Goal: Information Seeking & Learning: Learn about a topic

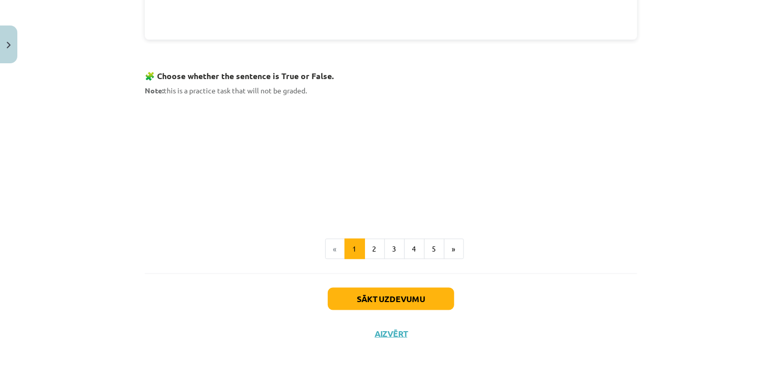
scroll to position [625, 0]
click at [371, 249] on button "2" at bounding box center [374, 249] width 20 height 20
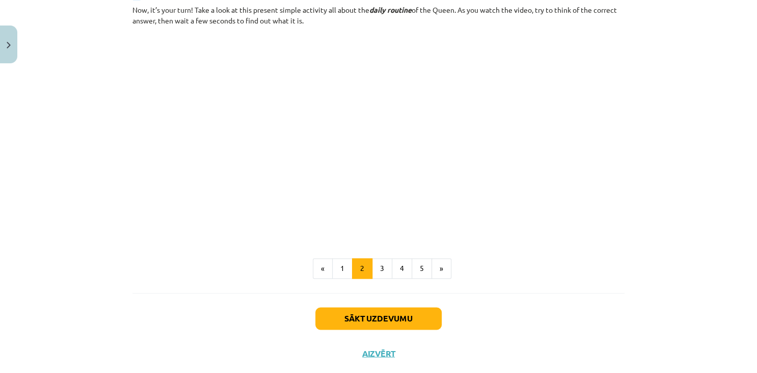
scroll to position [631, 0]
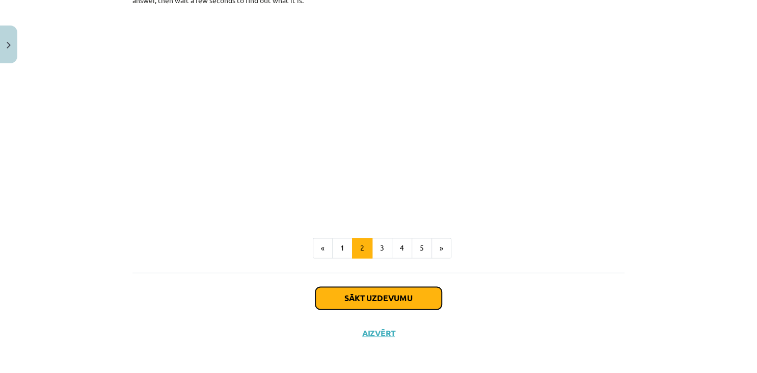
click at [356, 290] on button "Sākt uzdevumu" at bounding box center [379, 297] width 126 height 22
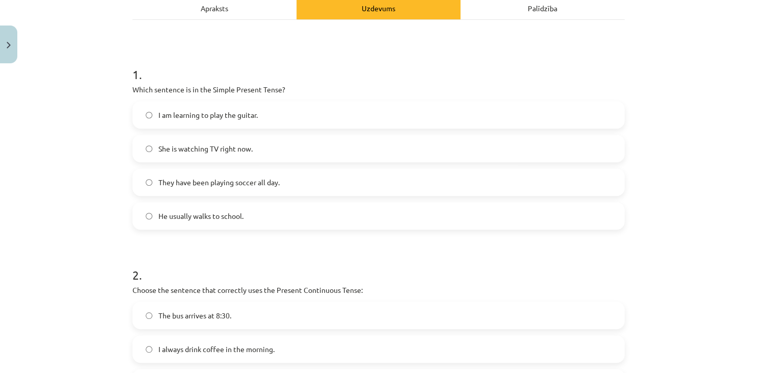
scroll to position [154, 0]
click at [159, 213] on span "He usually walks to school." at bounding box center [201, 215] width 85 height 11
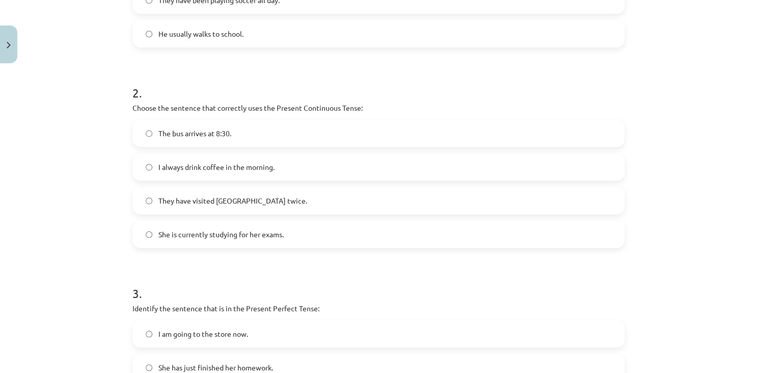
scroll to position [339, 0]
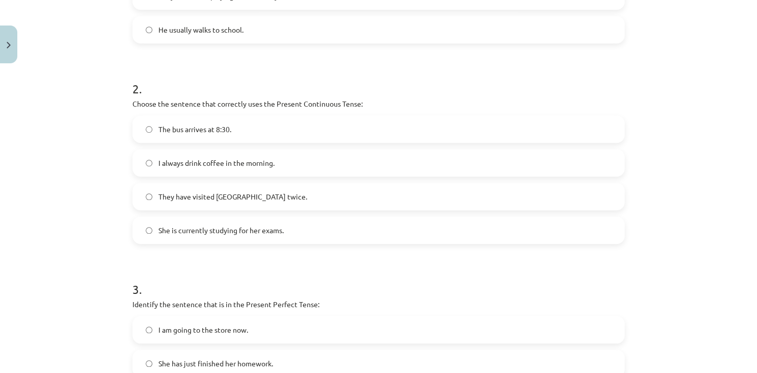
click at [211, 226] on span "She is currently studying for her exams." at bounding box center [221, 230] width 125 height 11
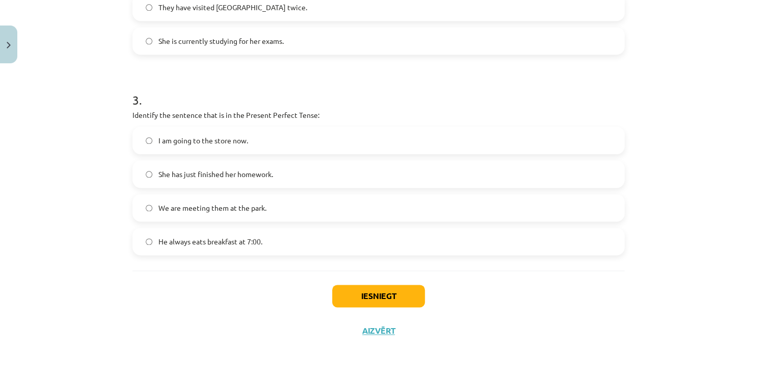
scroll to position [528, 0]
click at [208, 179] on label "She has just finished her homework." at bounding box center [379, 174] width 490 height 25
click at [370, 294] on button "Iesniegt" at bounding box center [378, 296] width 93 height 22
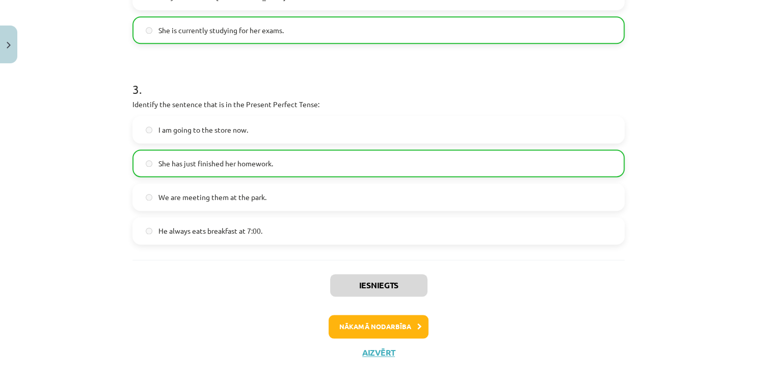
scroll to position [561, 0]
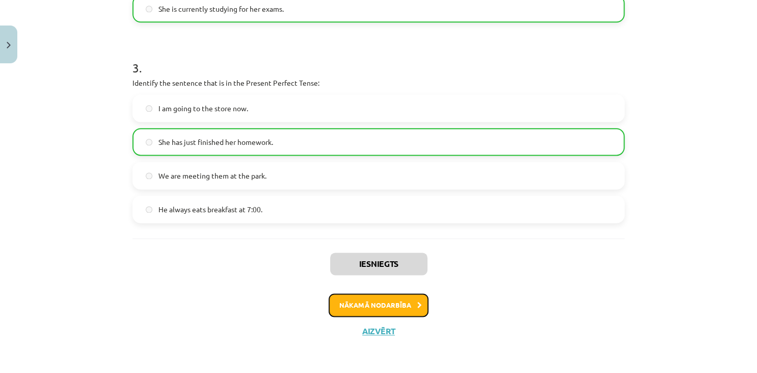
click at [391, 305] on button "Nākamā nodarbība" at bounding box center [379, 304] width 100 height 23
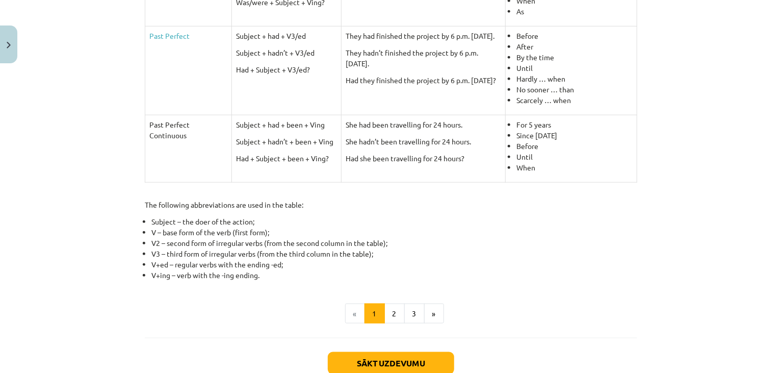
scroll to position [489, 0]
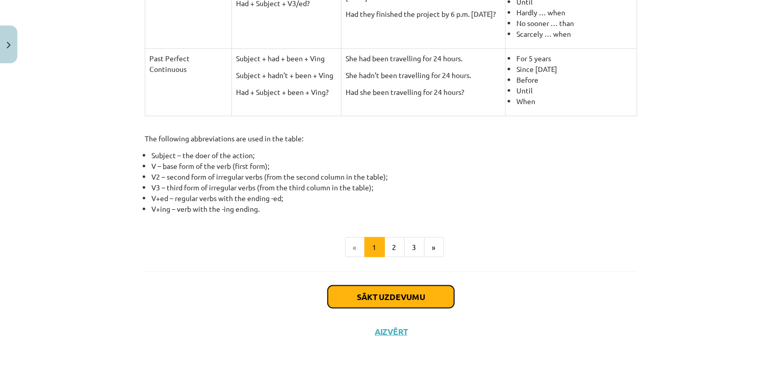
click at [381, 288] on button "Sākt uzdevumu" at bounding box center [391, 296] width 126 height 22
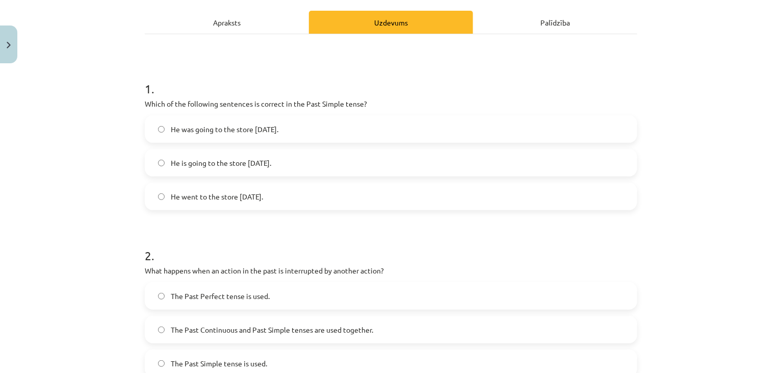
scroll to position [140, 0]
click at [206, 29] on div "Apraksts" at bounding box center [227, 21] width 164 height 23
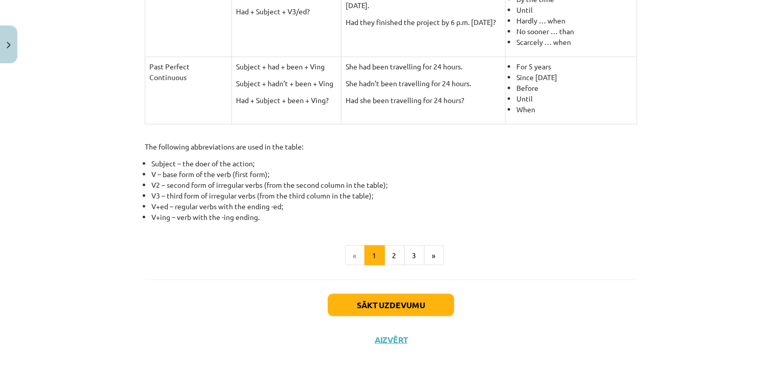
scroll to position [489, 0]
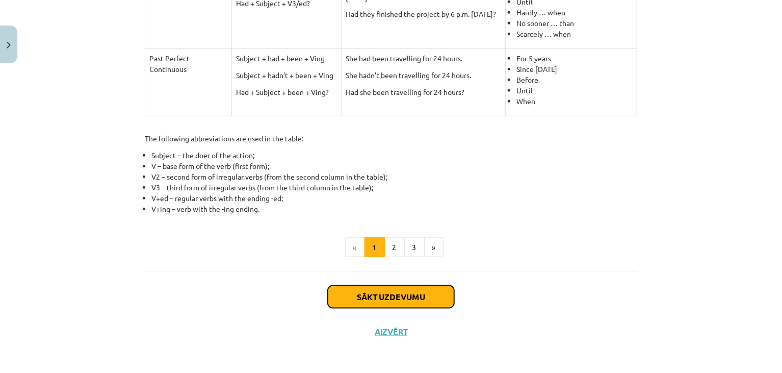
click at [415, 297] on button "Sākt uzdevumu" at bounding box center [391, 296] width 126 height 22
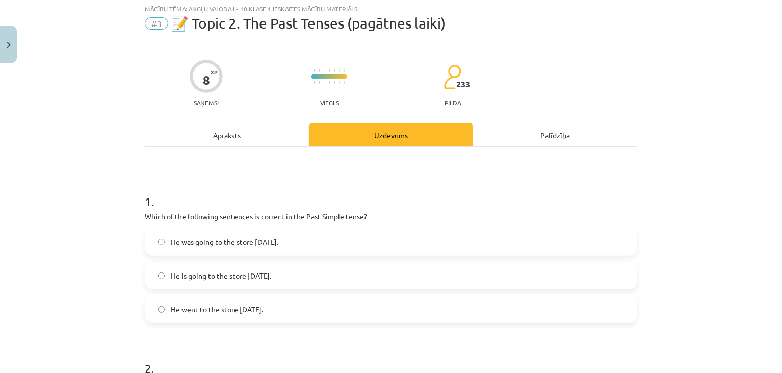
scroll to position [25, 0]
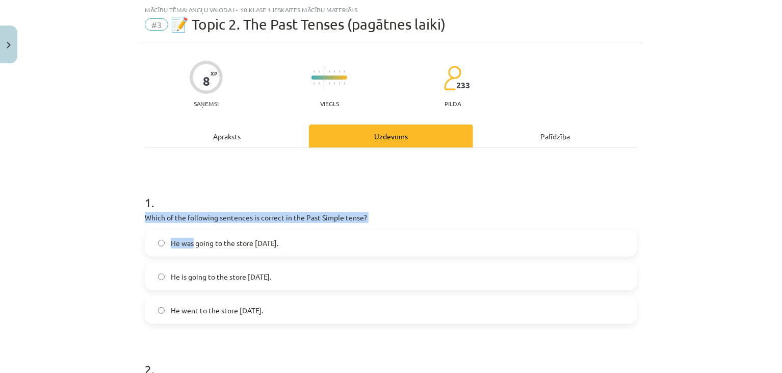
drag, startPoint x: 191, startPoint y: 247, endPoint x: 336, endPoint y: 181, distance: 159.3
click at [336, 181] on div "1 . Which of the following sentences is correct in the Past Simple tense? He wa…" at bounding box center [391, 250] width 492 height 146
click at [336, 181] on h1 "1 ." at bounding box center [391, 193] width 492 height 32
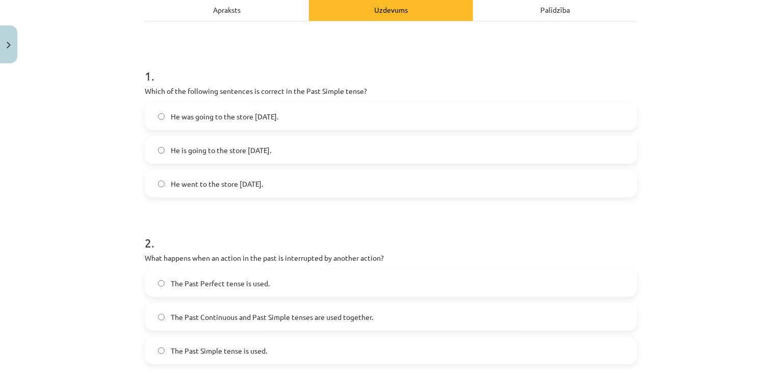
scroll to position [154, 0]
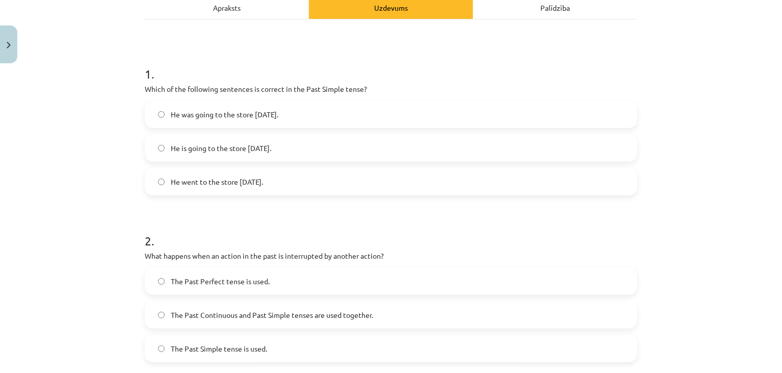
click at [270, 118] on span "He was going to the store [DATE]." at bounding box center [225, 114] width 108 height 11
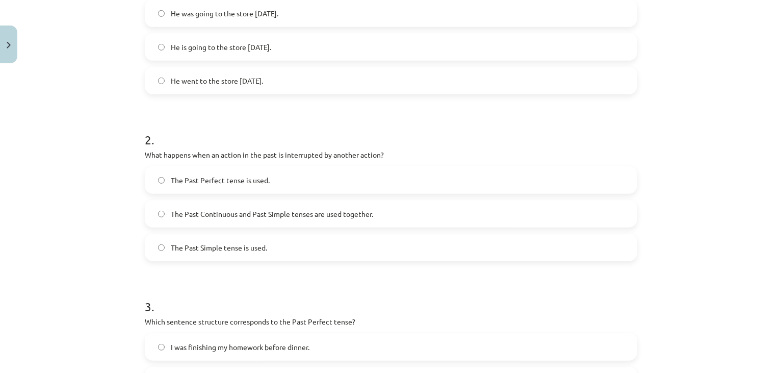
scroll to position [257, 0]
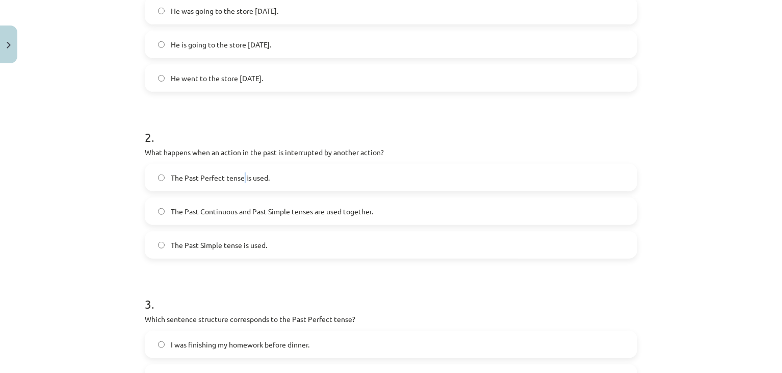
click at [241, 182] on label "The Past Perfect tense is used." at bounding box center [391, 177] width 490 height 25
click at [405, 175] on label "The Past Perfect tense is used." at bounding box center [391, 177] width 490 height 25
click at [379, 211] on label "The Past Continuous and Past Simple tenses are used together." at bounding box center [391, 210] width 490 height 25
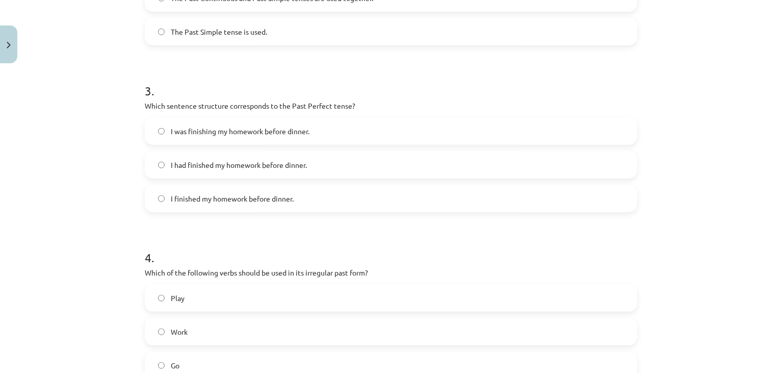
scroll to position [475, 0]
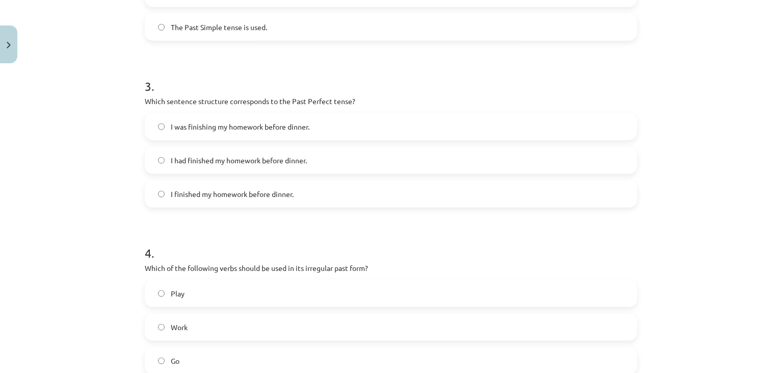
click at [325, 159] on label "I had finished my homework before dinner." at bounding box center [391, 159] width 490 height 25
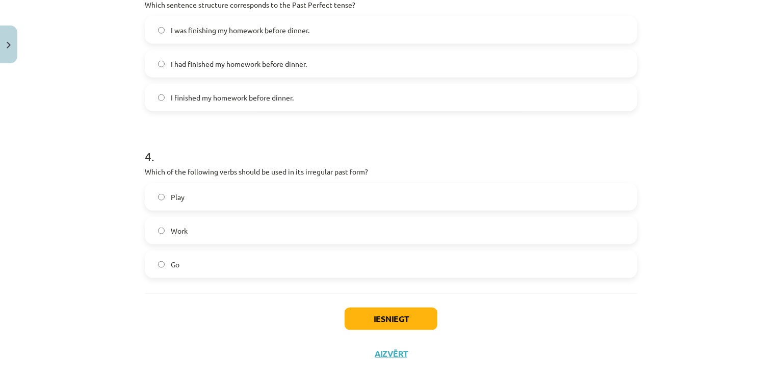
scroll to position [587, 0]
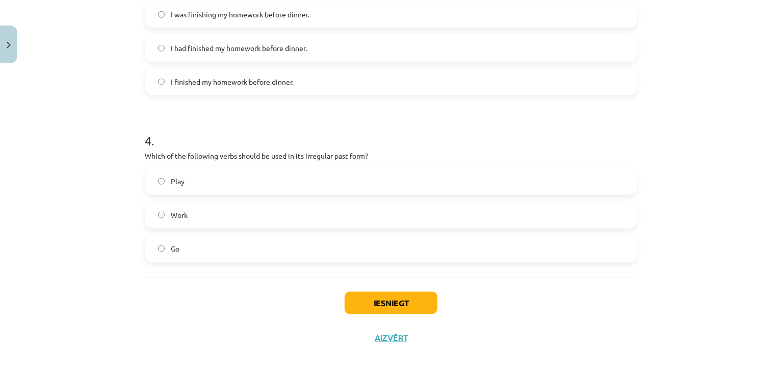
click at [272, 221] on label "Work" at bounding box center [391, 214] width 490 height 25
click at [378, 308] on button "Iesniegt" at bounding box center [391, 303] width 93 height 22
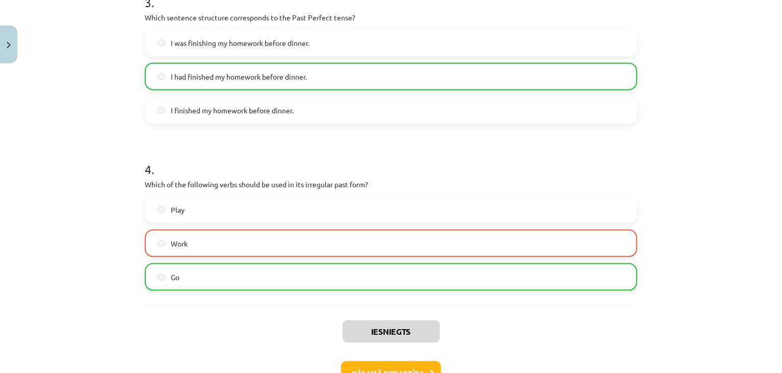
scroll to position [626, 0]
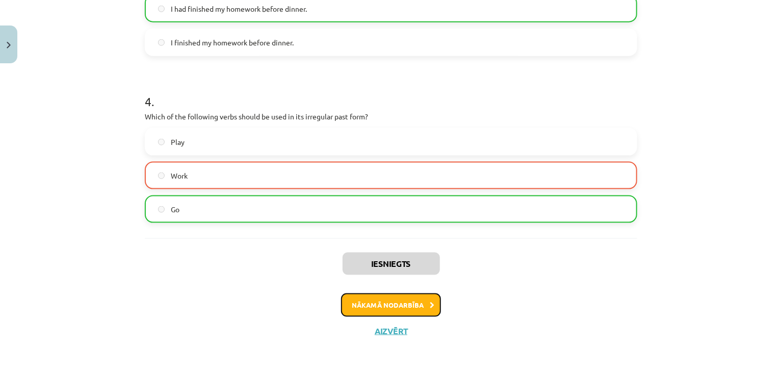
click at [393, 301] on button "Nākamā nodarbība" at bounding box center [391, 304] width 100 height 23
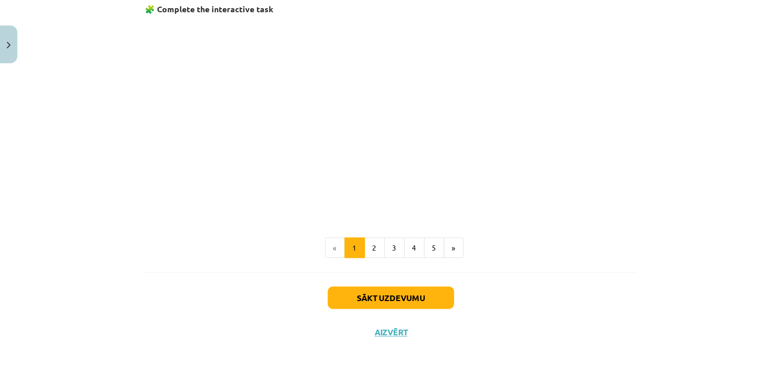
scroll to position [660, 0]
click at [386, 290] on button "Sākt uzdevumu" at bounding box center [391, 298] width 126 height 22
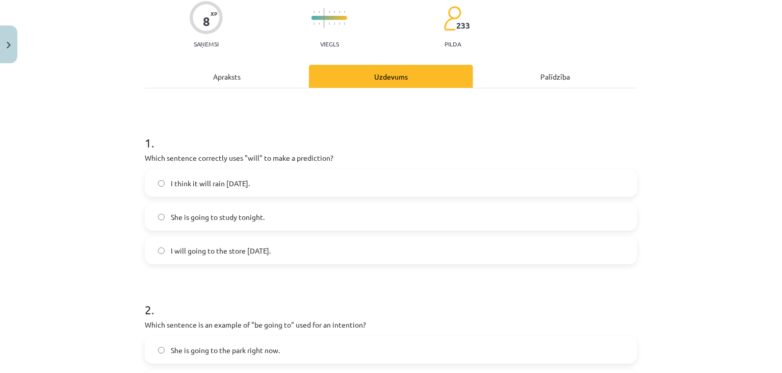
scroll to position [85, 0]
drag, startPoint x: 469, startPoint y: 141, endPoint x: 420, endPoint y: 135, distance: 50.3
click at [420, 135] on h1 "1 ." at bounding box center [391, 134] width 492 height 32
click at [182, 178] on span "I think it will rain [DATE]." at bounding box center [210, 183] width 79 height 11
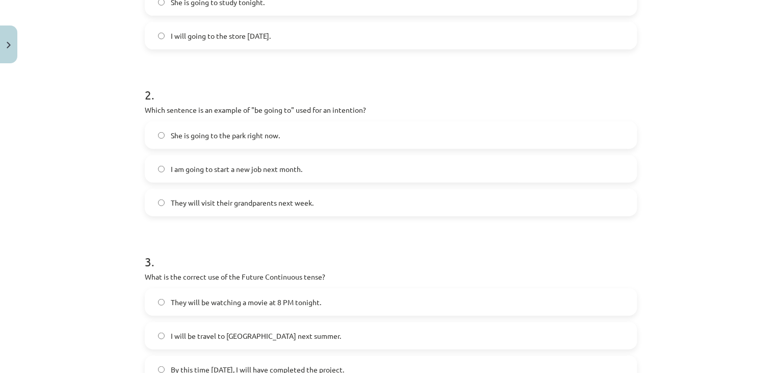
scroll to position [299, 0]
click at [207, 171] on span "I am going to start a new job next month." at bounding box center [237, 169] width 132 height 11
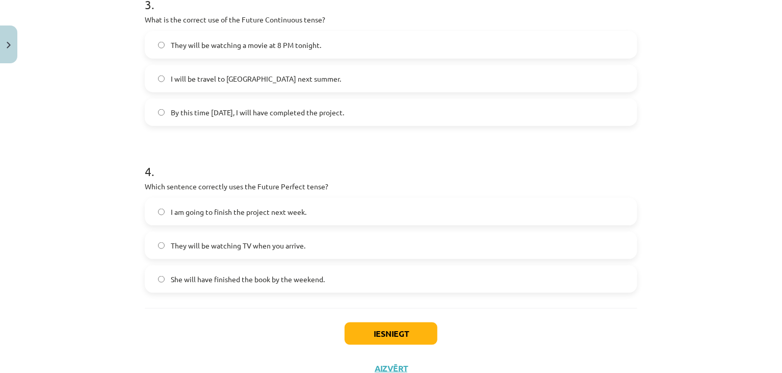
scroll to position [594, 0]
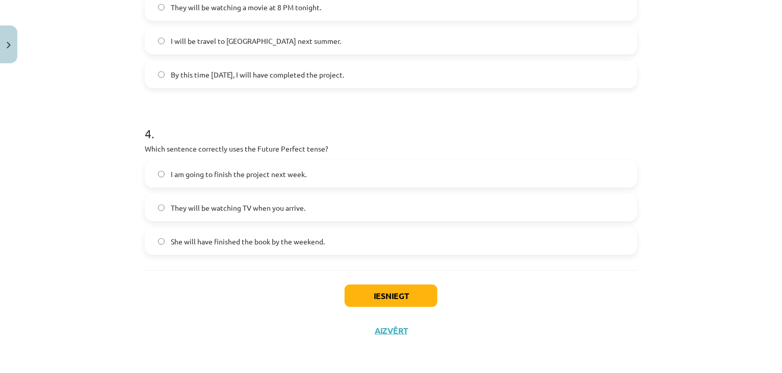
click at [248, 206] on span "They will be watching TV when you arrive." at bounding box center [238, 207] width 135 height 11
click at [377, 295] on button "Iesniegt" at bounding box center [391, 295] width 93 height 22
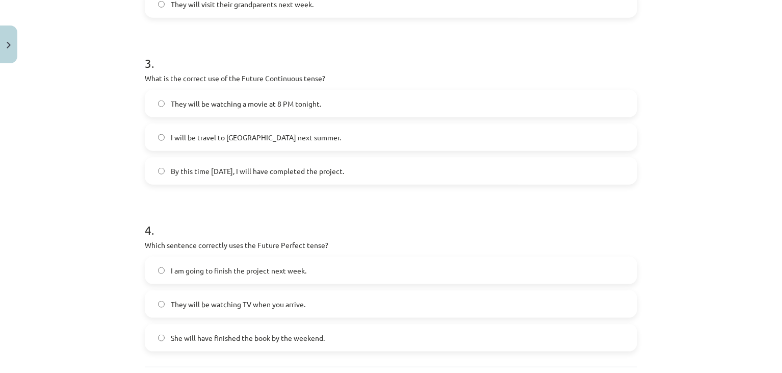
scroll to position [498, 0]
click at [240, 137] on span "I will be travel to [GEOGRAPHIC_DATA] next summer." at bounding box center [256, 138] width 170 height 11
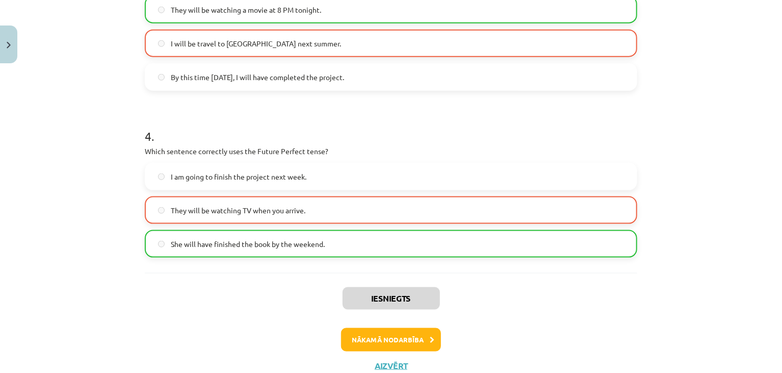
scroll to position [626, 0]
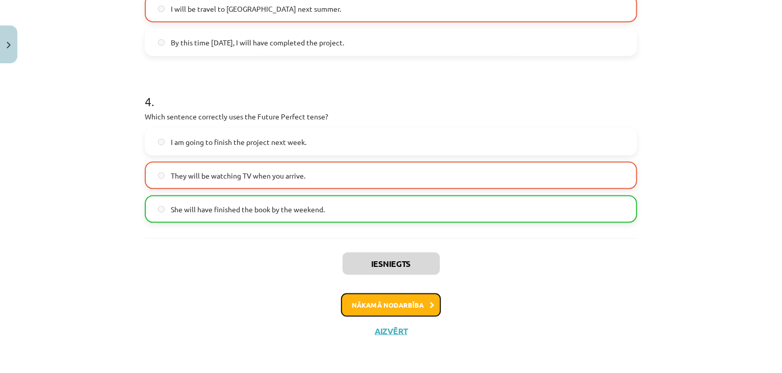
click at [367, 304] on button "Nākamā nodarbība" at bounding box center [391, 304] width 100 height 23
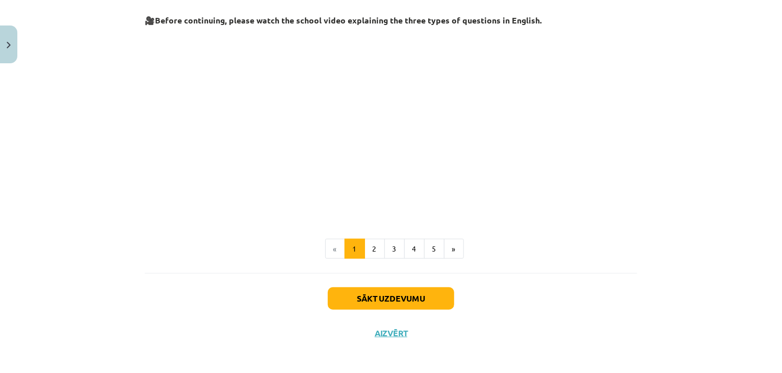
scroll to position [253, 0]
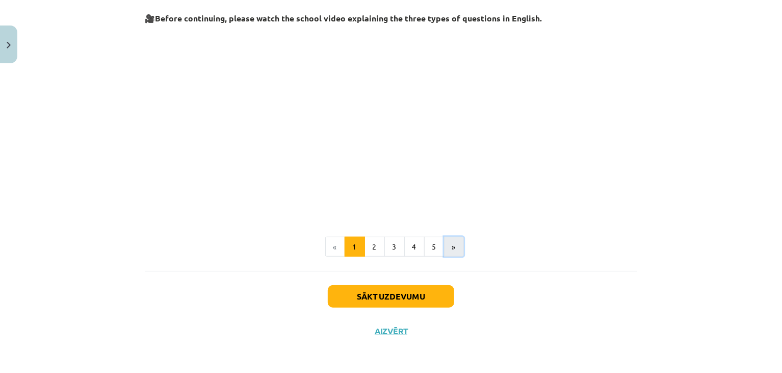
click at [450, 240] on button "»" at bounding box center [454, 247] width 20 height 20
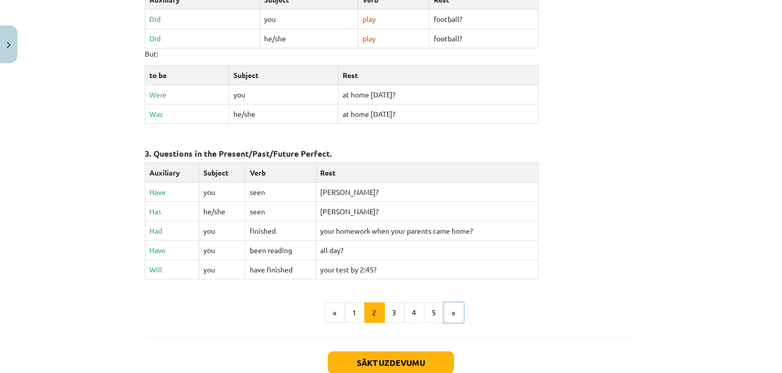
scroll to position [492, 0]
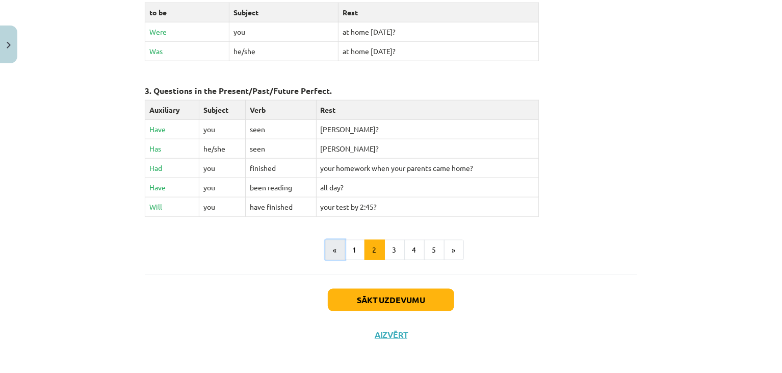
click at [332, 250] on button "«" at bounding box center [335, 250] width 20 height 20
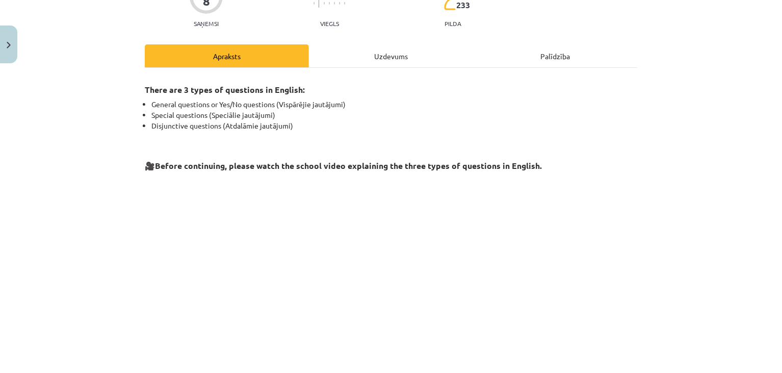
scroll to position [203, 0]
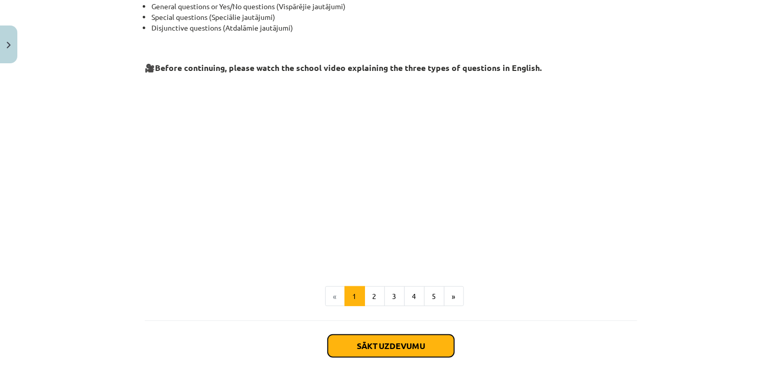
click at [361, 343] on button "Sākt uzdevumu" at bounding box center [391, 345] width 126 height 22
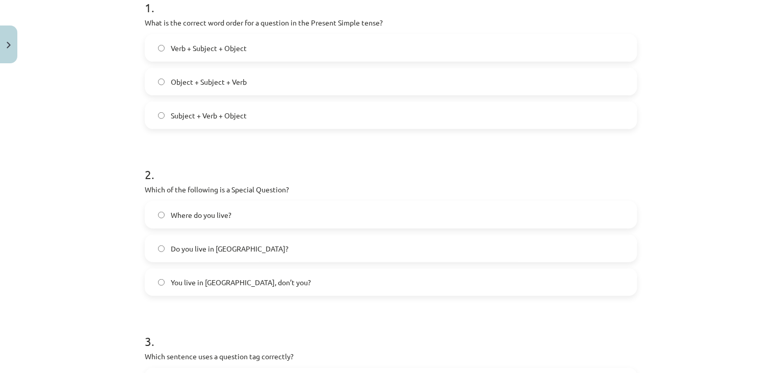
scroll to position [220, 0]
click at [526, 105] on label "Subject + Verb + Object" at bounding box center [391, 114] width 490 height 25
click at [283, 44] on label "Verb + Subject + Object" at bounding box center [391, 47] width 490 height 25
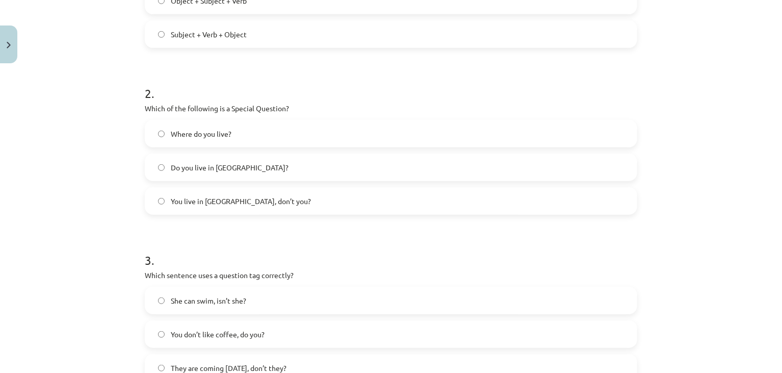
scroll to position [302, 0]
click at [292, 128] on label "Where do you live?" at bounding box center [391, 132] width 490 height 25
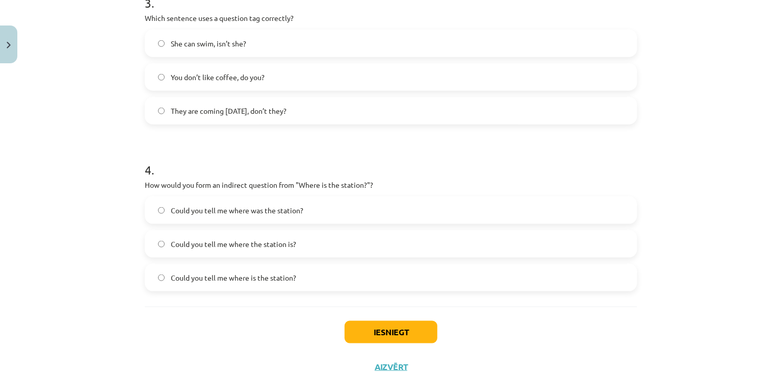
scroll to position [556, 0]
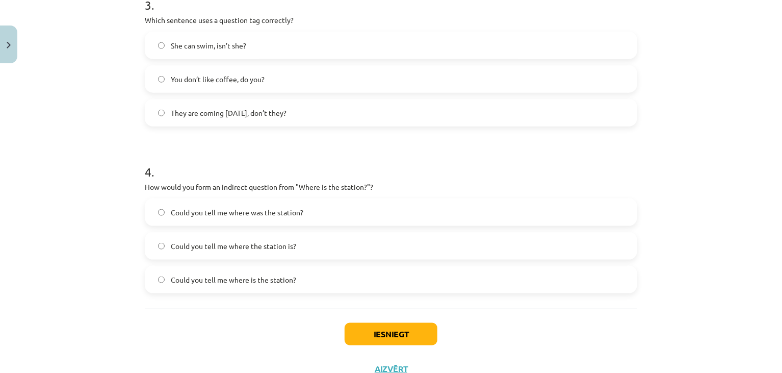
click at [273, 82] on label "You don’t like coffee, do you?" at bounding box center [391, 78] width 490 height 25
click at [171, 241] on span "Could you tell me where the station is?" at bounding box center [233, 246] width 125 height 11
click at [381, 326] on button "Iesniegt" at bounding box center [391, 334] width 93 height 22
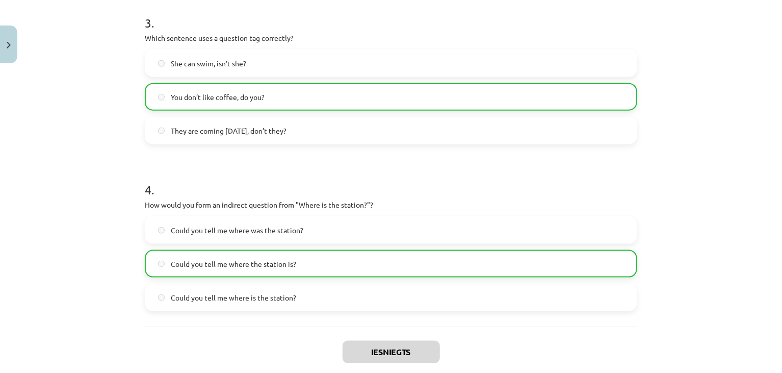
scroll to position [626, 0]
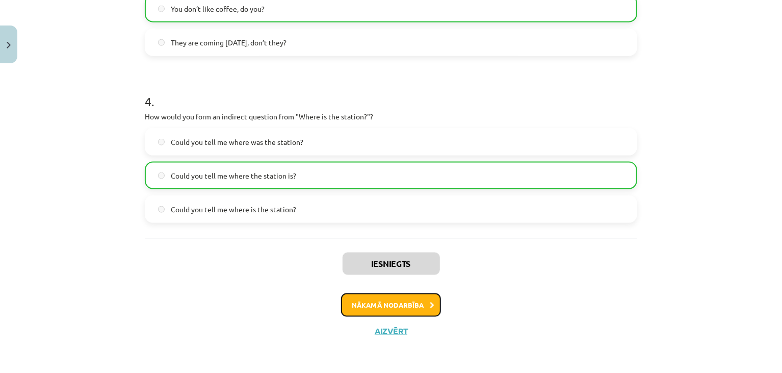
click at [389, 305] on button "Nākamā nodarbība" at bounding box center [391, 304] width 100 height 23
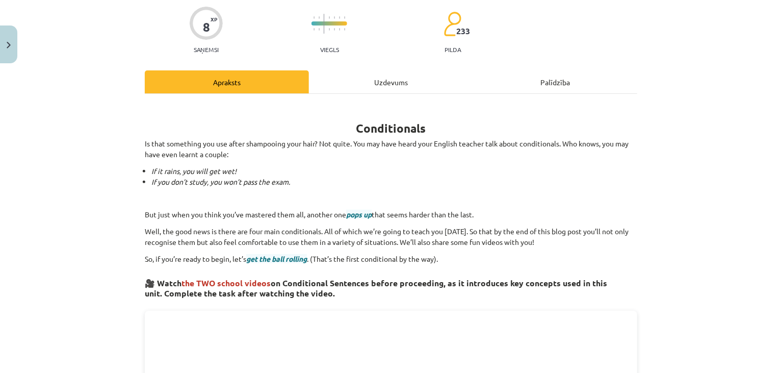
scroll to position [0, 0]
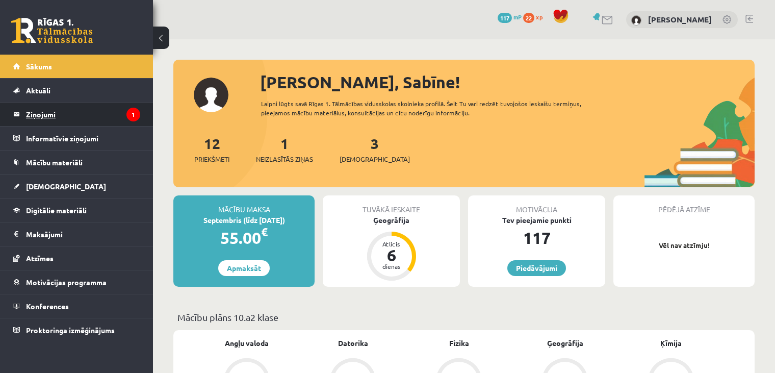
click at [77, 113] on legend "Ziņojumi 1" at bounding box center [83, 113] width 114 height 23
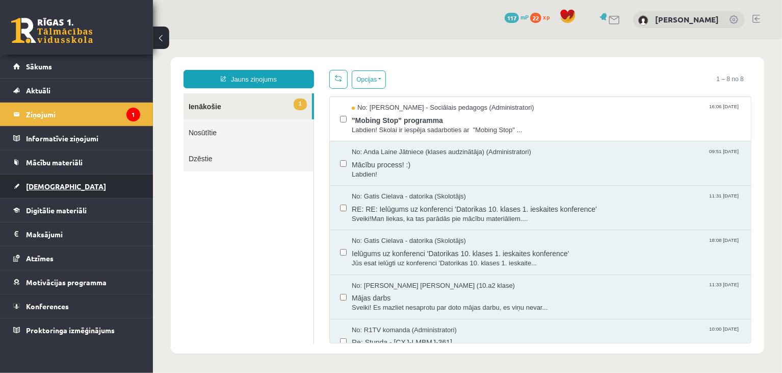
click at [48, 182] on span "[DEMOGRAPHIC_DATA]" at bounding box center [66, 185] width 80 height 9
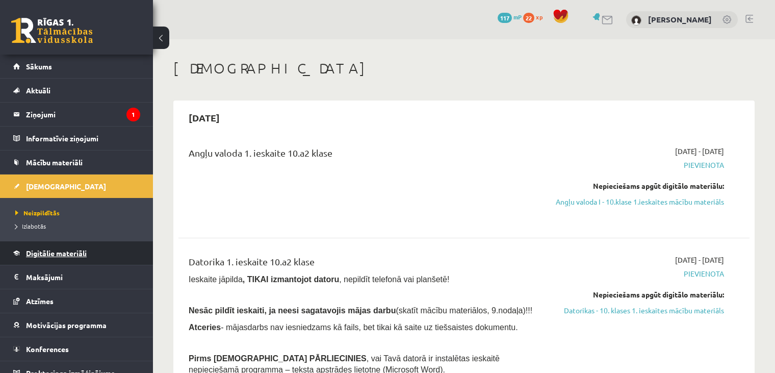
click at [41, 258] on link "Digitālie materiāli" at bounding box center [76, 252] width 127 height 23
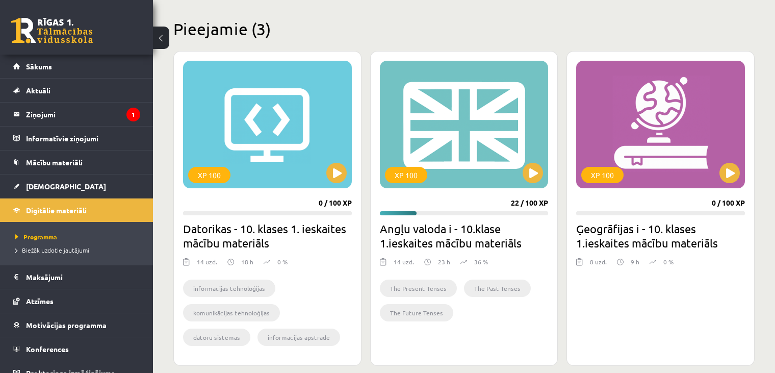
scroll to position [238, 0]
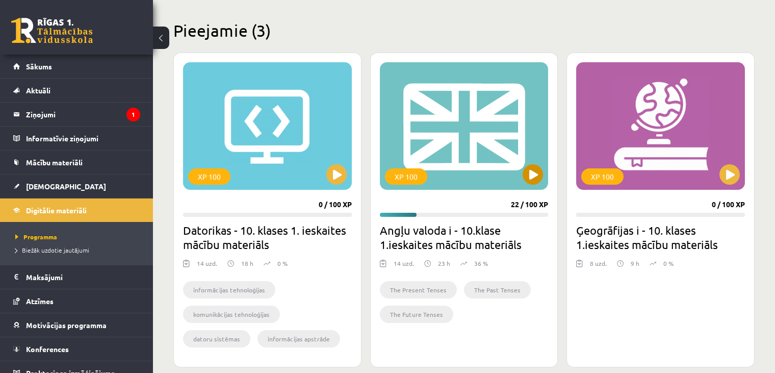
click at [499, 177] on div "XP 100" at bounding box center [464, 125] width 169 height 127
click at [465, 196] on div "XP 100 22 / 100 XP Angļu valoda i - 10.klase 1.ieskaites mācību materiāls 14 uz…" at bounding box center [464, 210] width 188 height 315
click at [466, 195] on div "XP 100 22 / 100 XP Angļu valoda i - 10.klase 1.ieskaites mācību materiāls 14 uz…" at bounding box center [464, 210] width 188 height 315
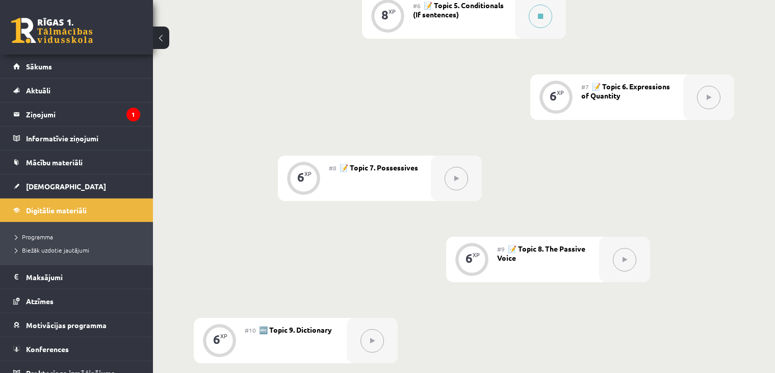
scroll to position [704, 0]
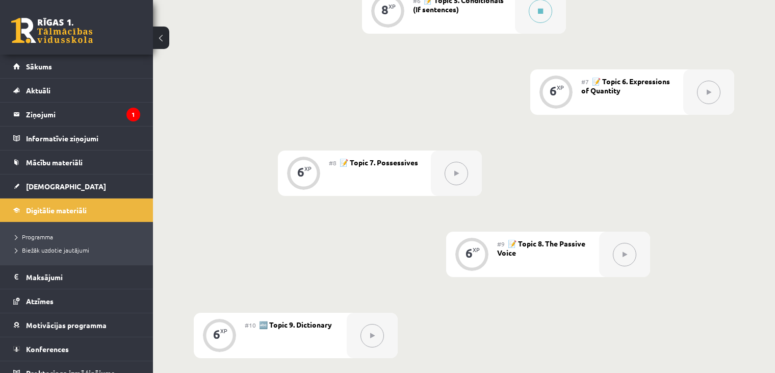
click at [446, 58] on div "0 XP #1 💡 Pirms sāc mācīties! Ievada daļa (introduction). 6 XP #2 📝 Topic 1. Th…" at bounding box center [464, 132] width 540 height 1099
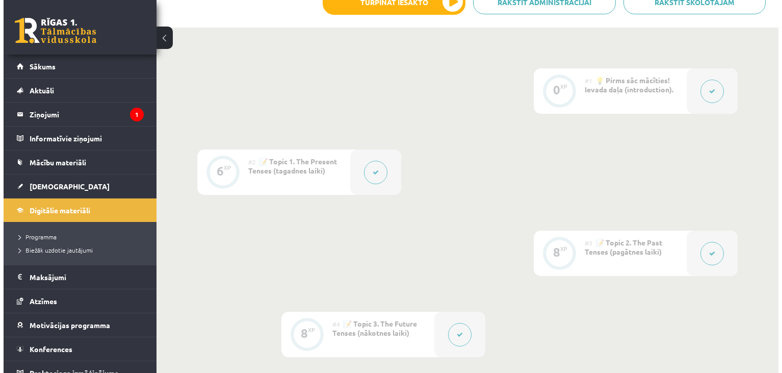
scroll to position [140, 0]
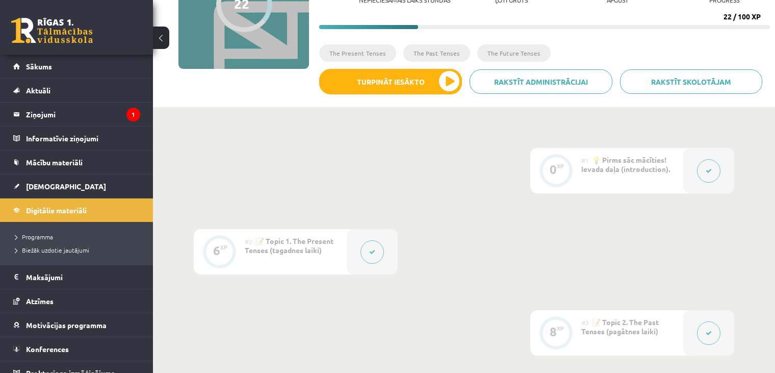
click at [696, 171] on div at bounding box center [708, 170] width 51 height 45
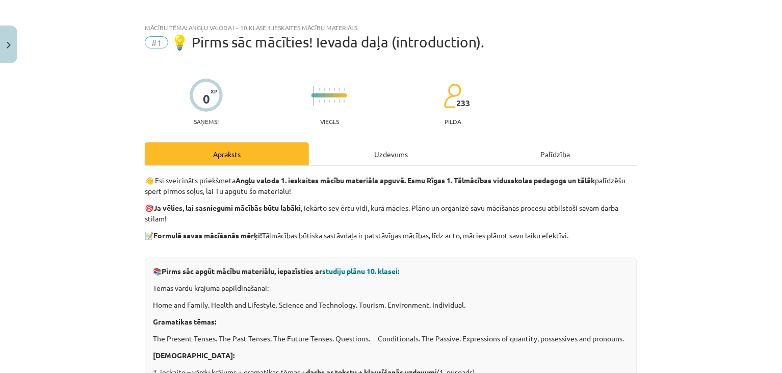
scroll to position [0, 0]
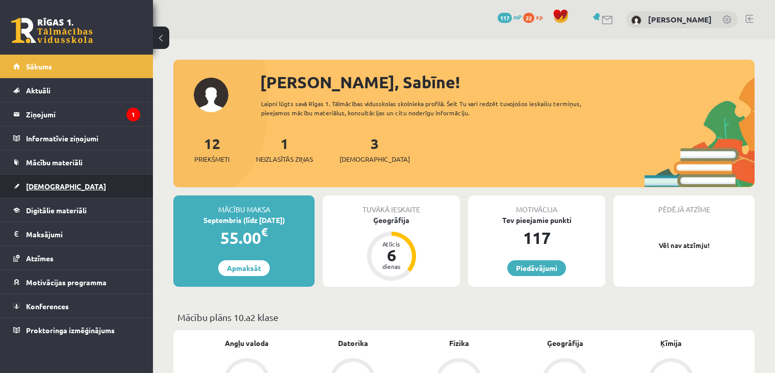
click at [48, 182] on span "[DEMOGRAPHIC_DATA]" at bounding box center [66, 185] width 80 height 9
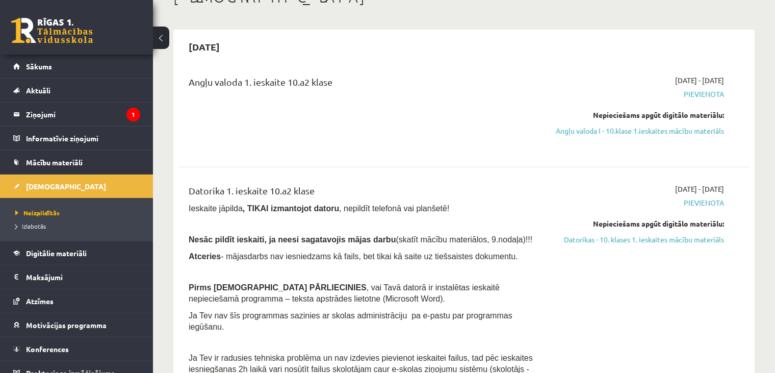
scroll to position [57, 0]
